Goal: Information Seeking & Learning: Learn about a topic

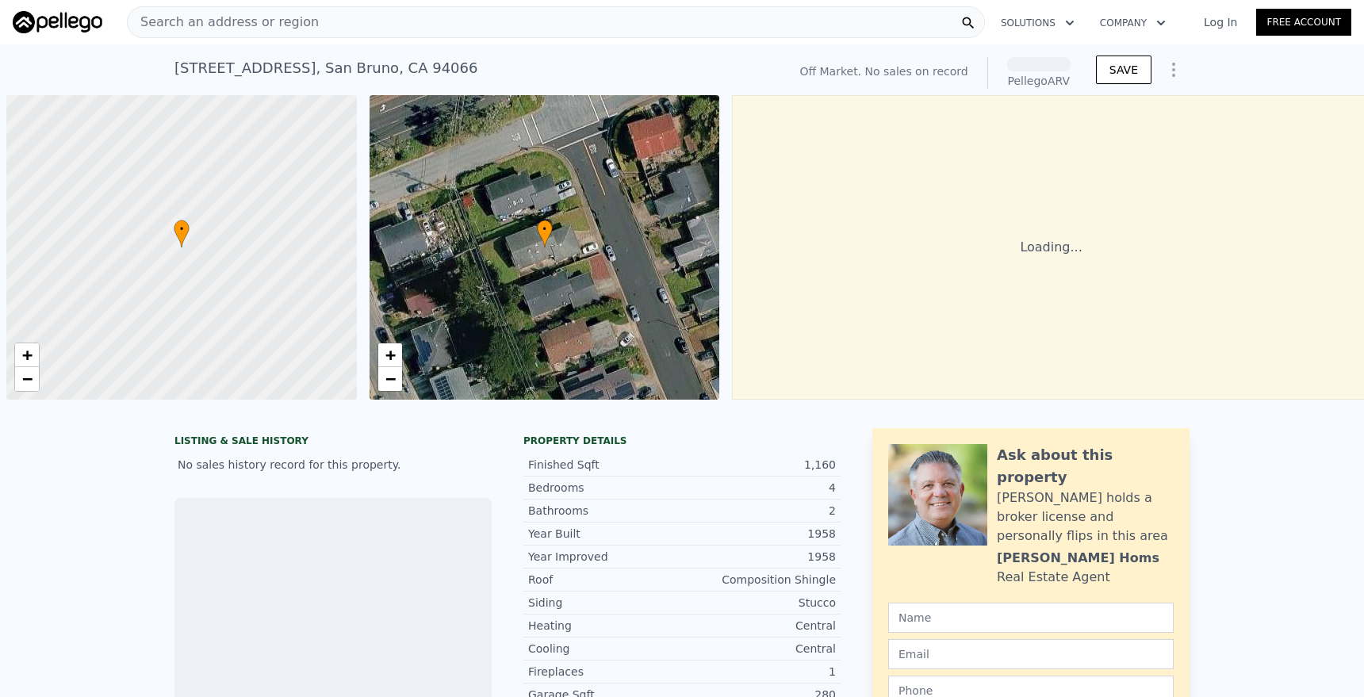
scroll to position [0, 6]
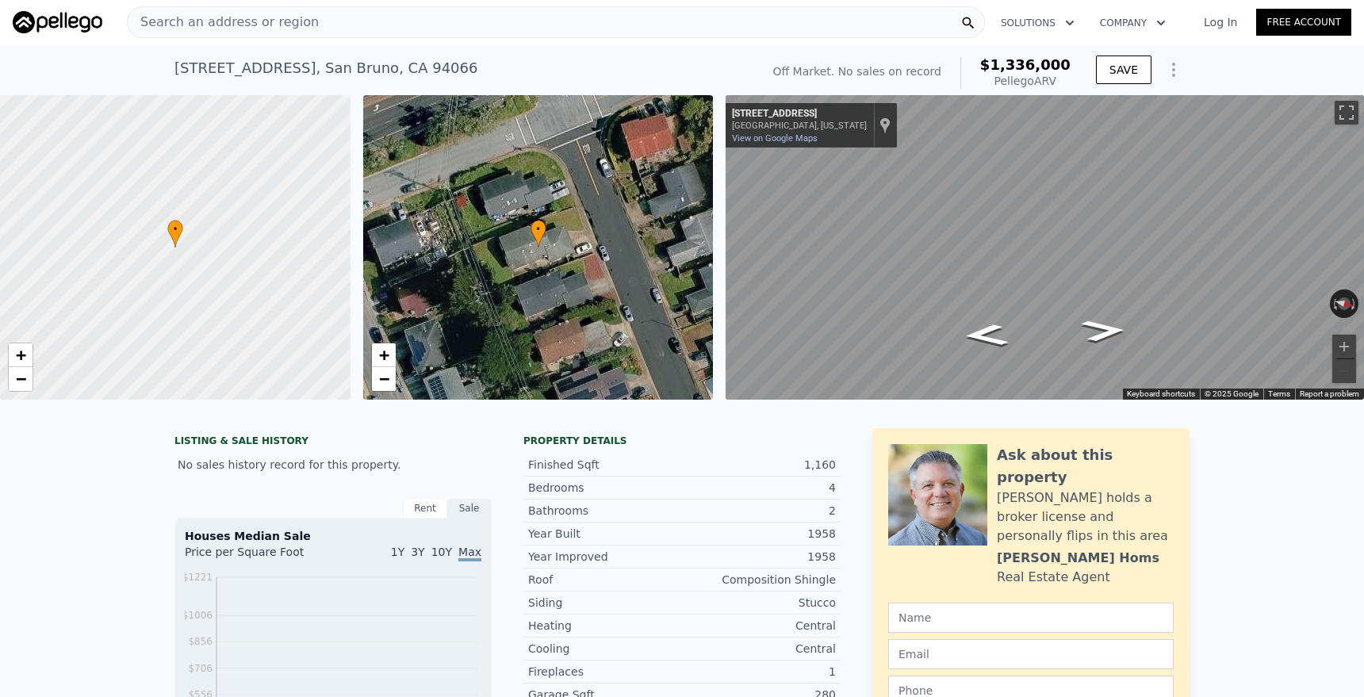
click at [333, 17] on div "Search an address or region" at bounding box center [556, 22] width 858 height 32
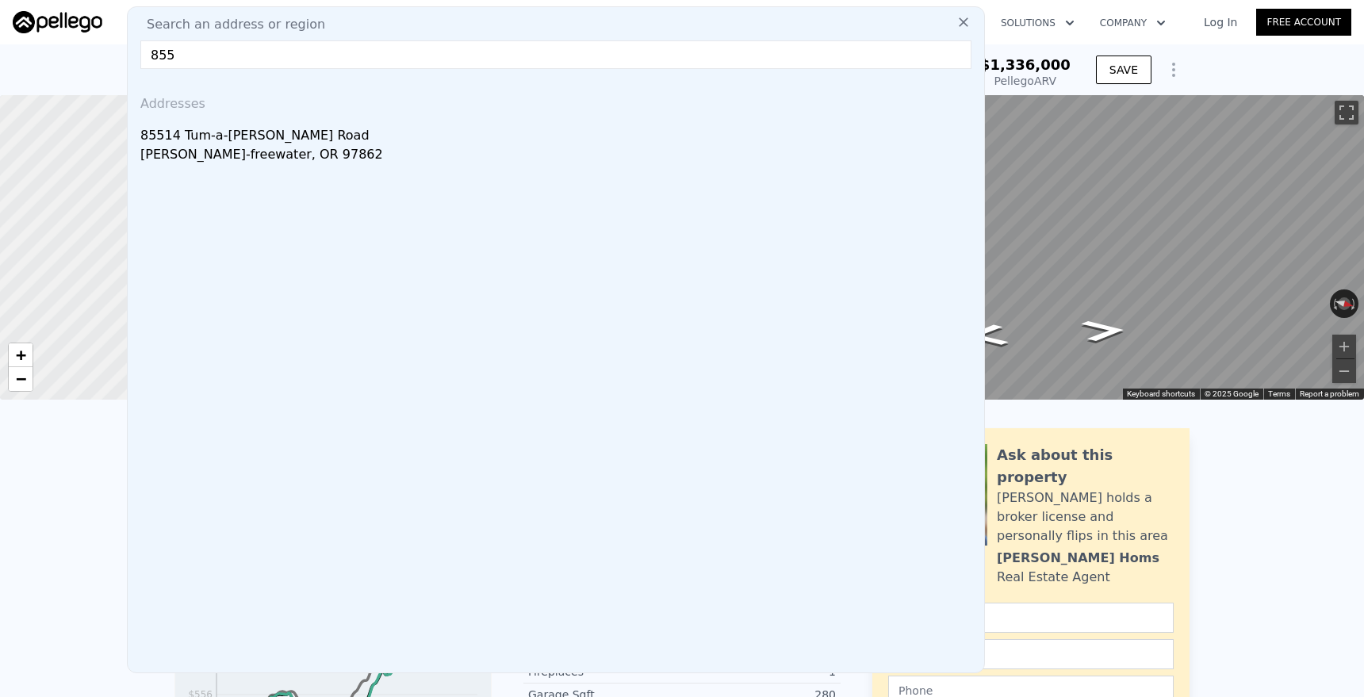
click at [252, 55] on input "855" at bounding box center [555, 54] width 831 height 29
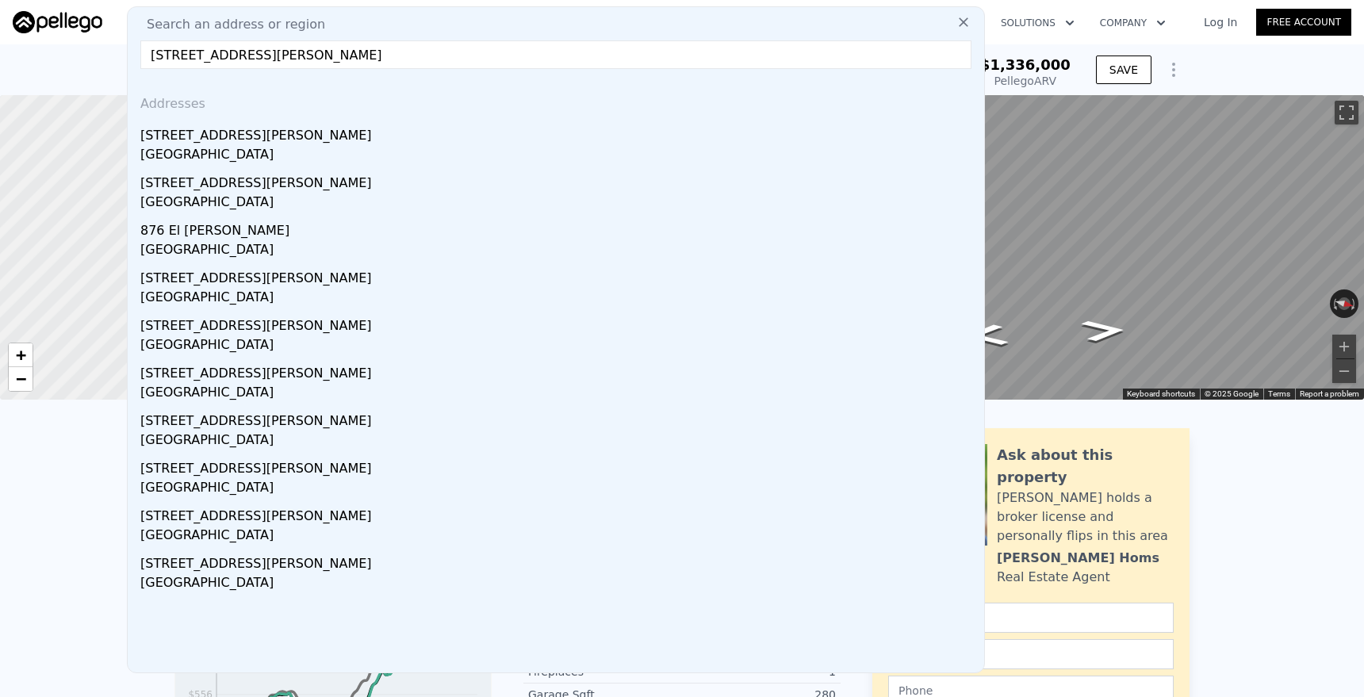
click at [175, 60] on input "855A El Pintado rd" at bounding box center [555, 54] width 831 height 29
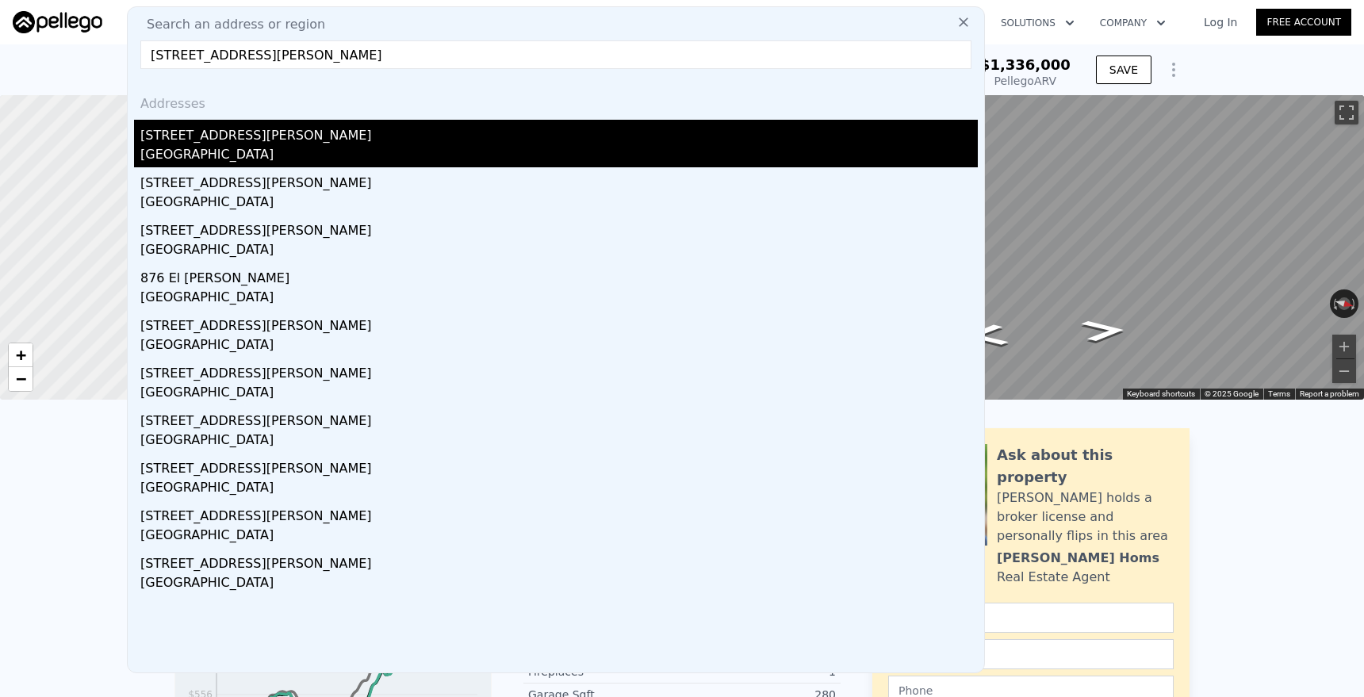
type input "855 El Pintado rd"
click at [224, 151] on div "Danville, CA 94526" at bounding box center [558, 156] width 837 height 22
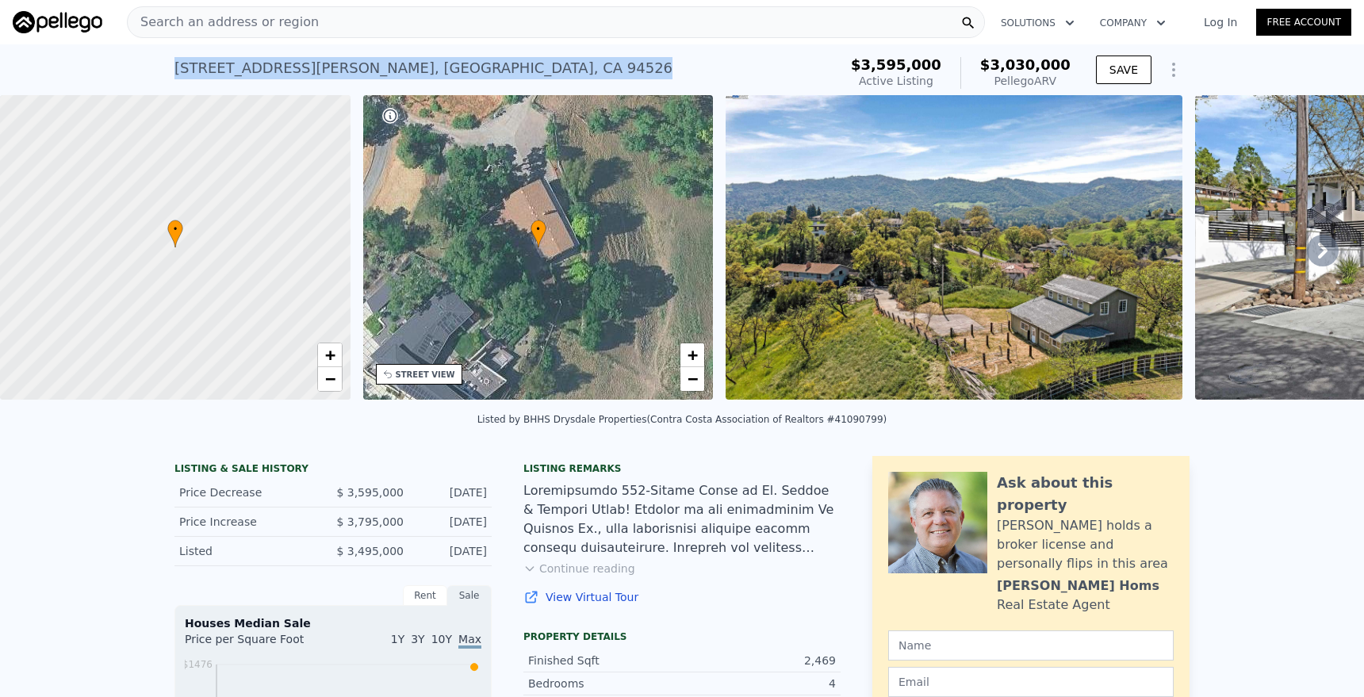
drag, startPoint x: 442, startPoint y: 62, endPoint x: 165, endPoint y: 59, distance: 276.7
click at [165, 59] on div "855 El Pintado Rd , Danville , CA 94526 Active at $3.595m (~ARV $3.030m ) $3,59…" at bounding box center [682, 69] width 1364 height 51
copy div "855 El Pintado Rd , Danville , CA 94526 Active at $3.595m (~ARV $3.030m )"
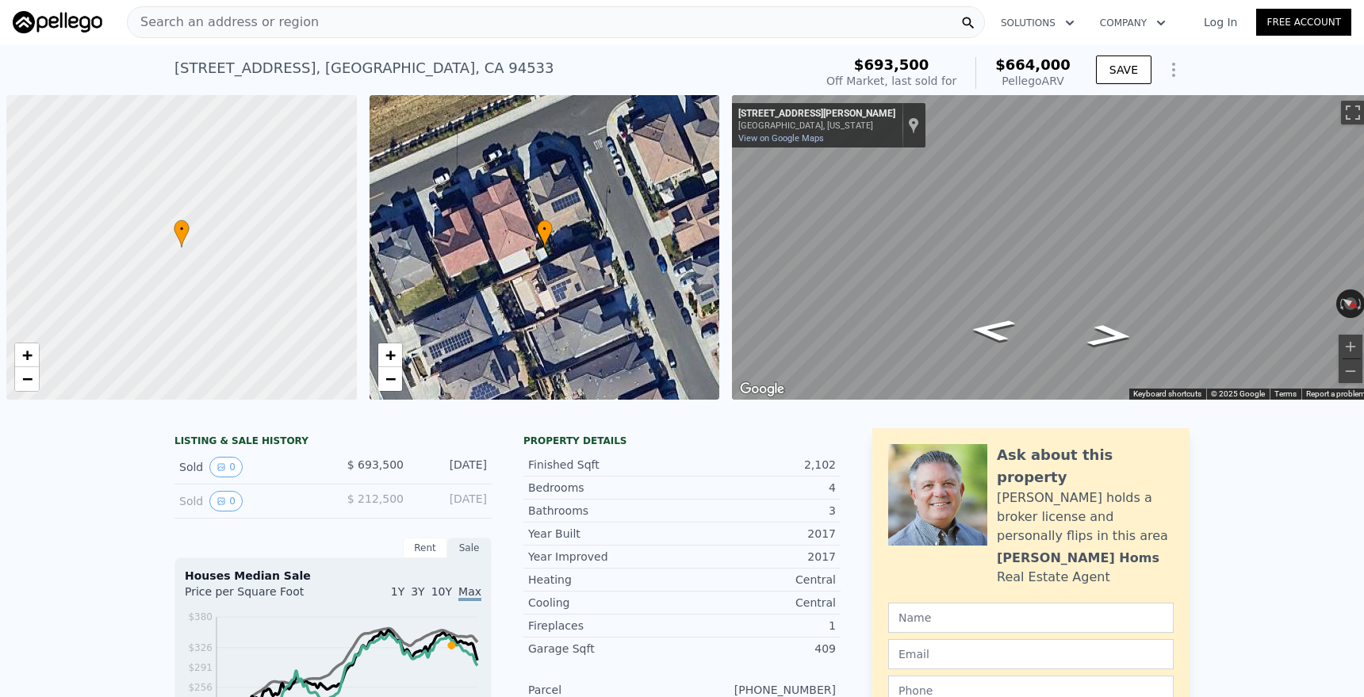
scroll to position [0, 6]
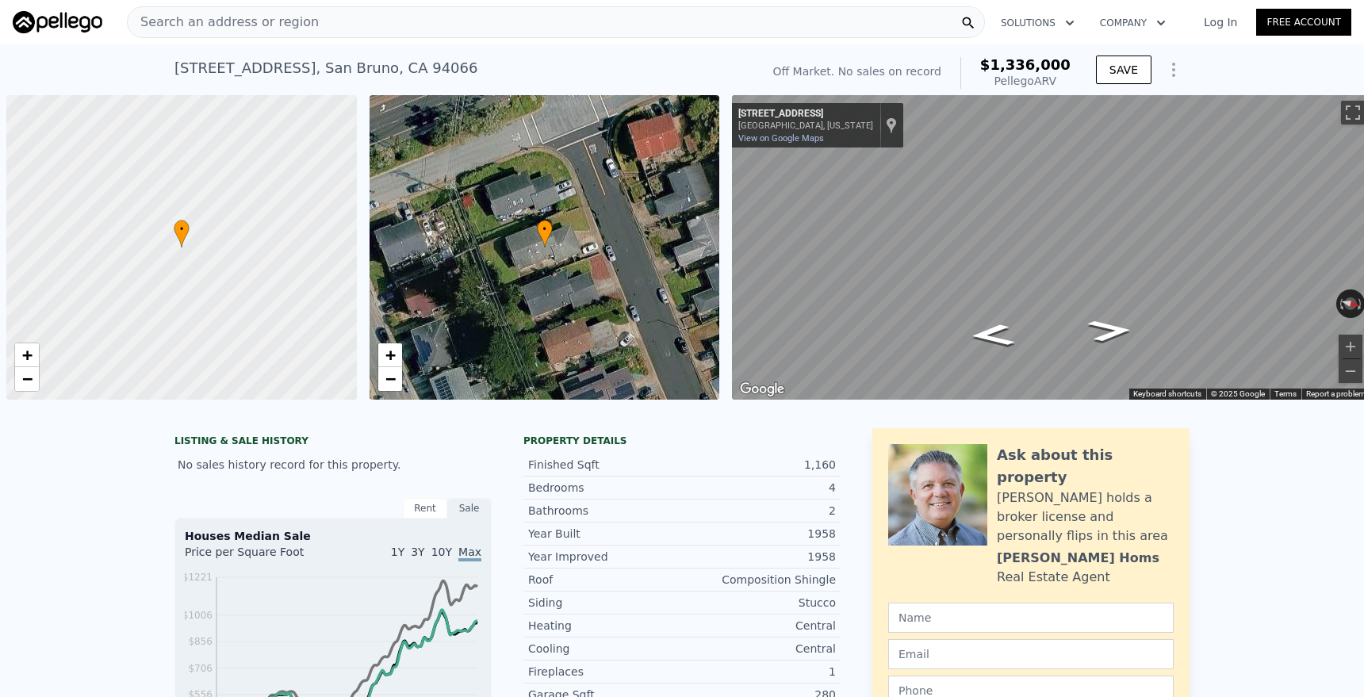
scroll to position [0, 6]
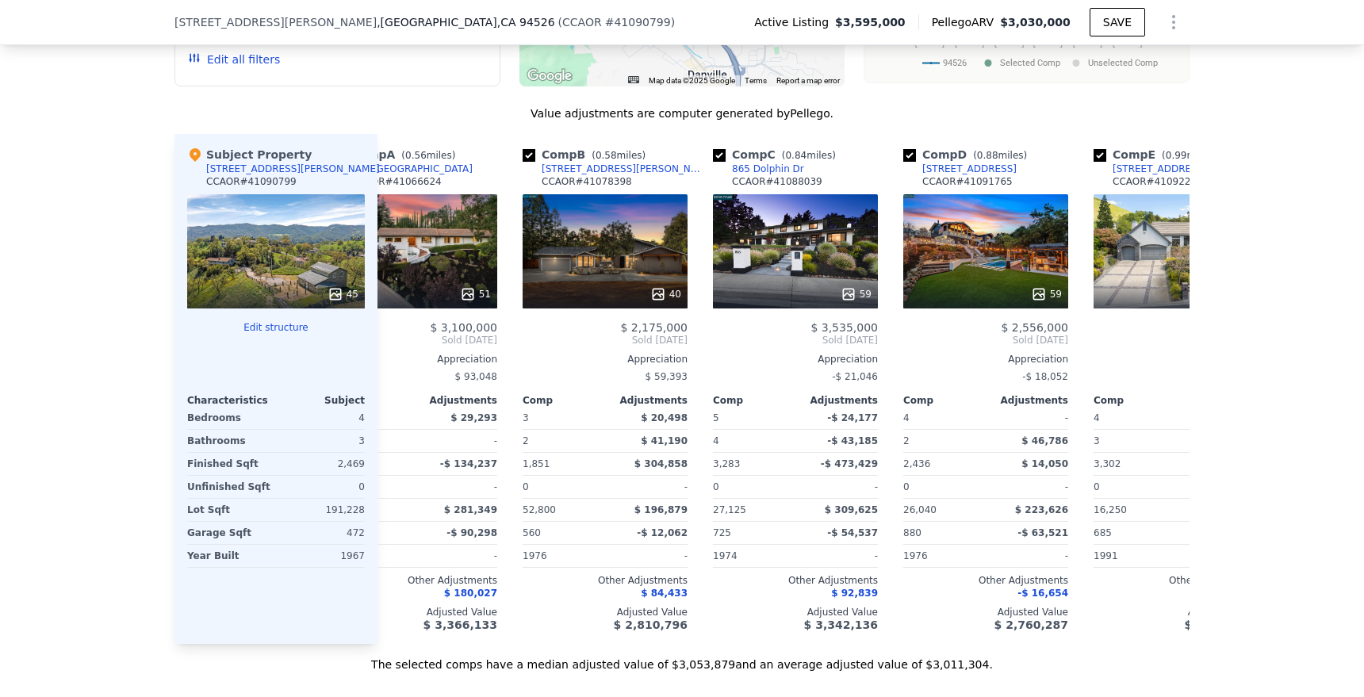
scroll to position [0, 63]
